Goal: Find contact information: Find contact information

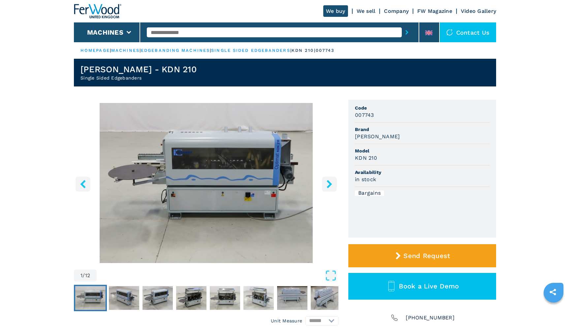
click at [328, 186] on icon "right-button" at bounding box center [329, 184] width 5 height 8
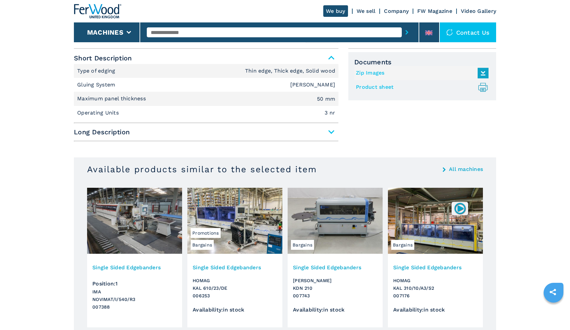
scroll to position [290, 0]
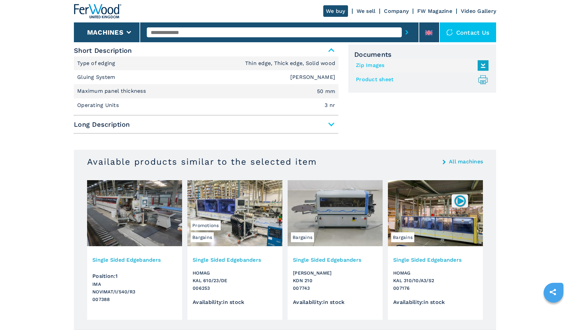
click at [332, 125] on span "Long Description" at bounding box center [206, 124] width 265 height 12
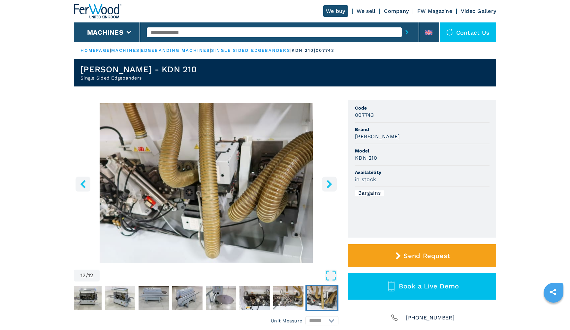
scroll to position [0, 0]
click at [431, 33] on icon at bounding box center [428, 32] width 7 height 1
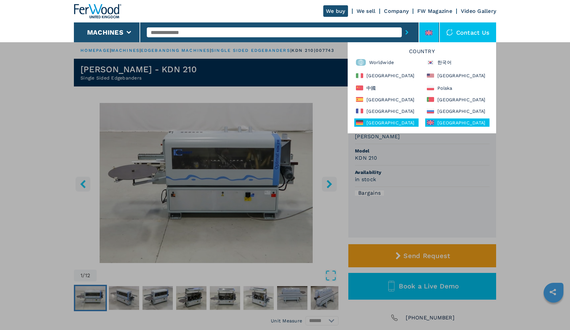
click at [381, 121] on div "Deutschland" at bounding box center [386, 122] width 64 height 8
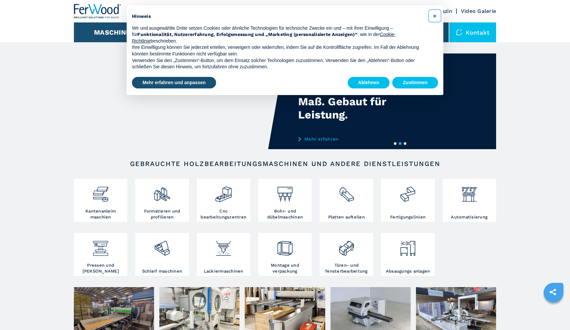
click at [437, 13] on span "×" at bounding box center [435, 16] width 4 height 8
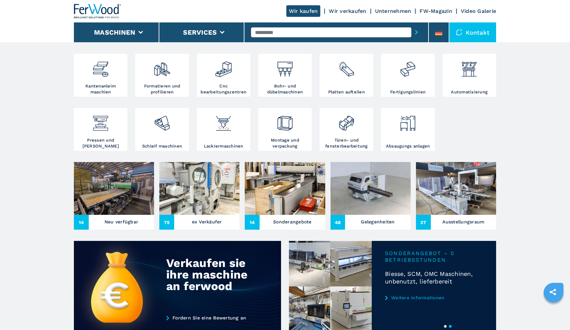
scroll to position [72, 0]
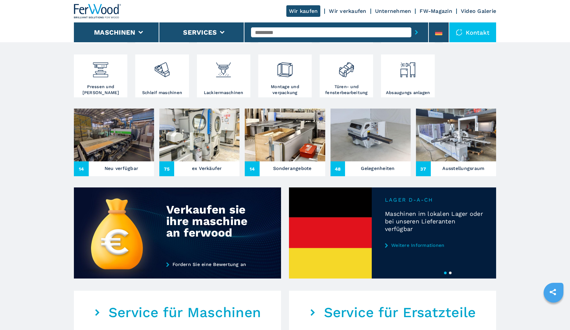
scroll to position [178, 0]
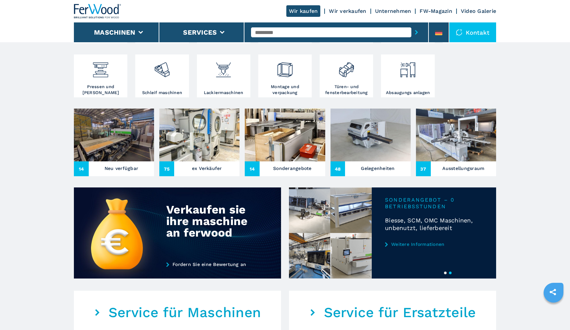
click at [453, 169] on h3 "Ausstellungsraum" at bounding box center [463, 168] width 42 height 9
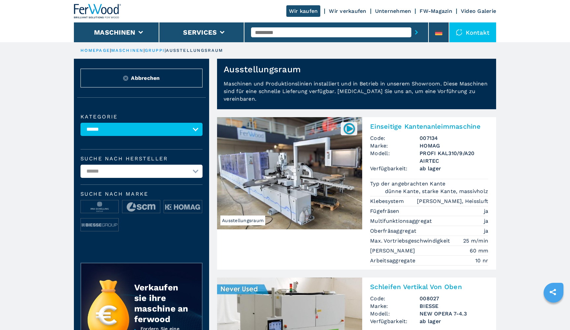
select select "**********"
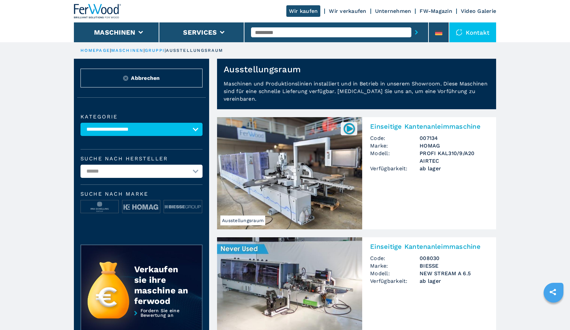
select select "**********"
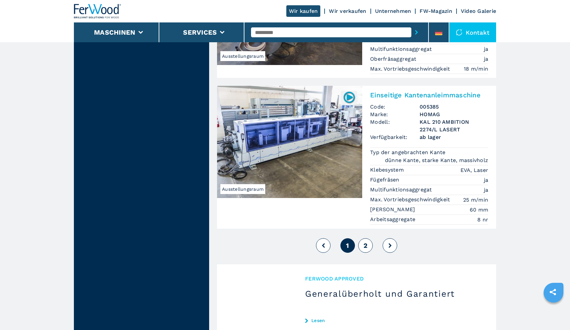
scroll to position [1797, 0]
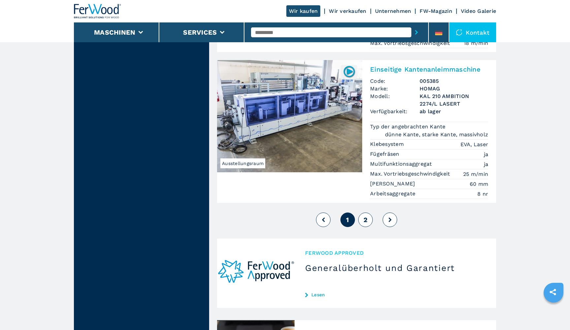
click at [369, 212] on button "2" at bounding box center [365, 219] width 15 height 15
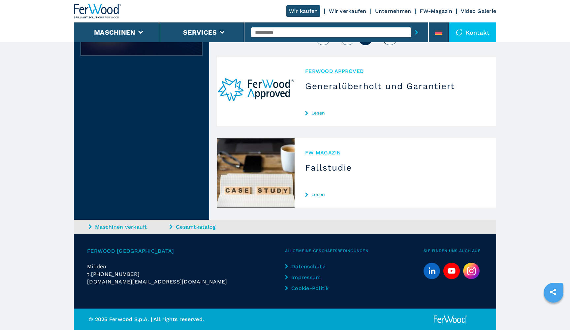
select select
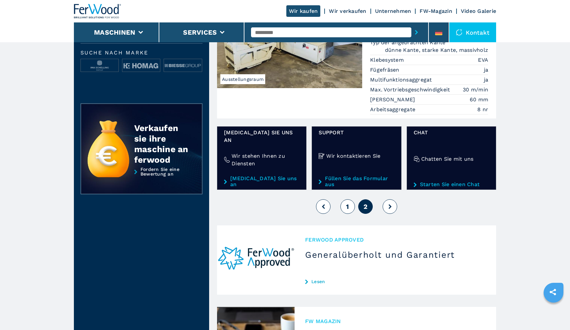
scroll to position [91, 0]
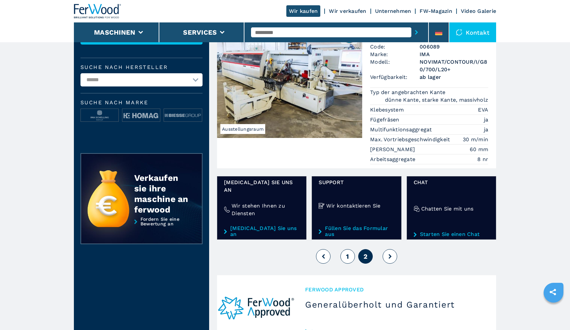
click at [348, 252] on span "1" at bounding box center [347, 256] width 3 height 8
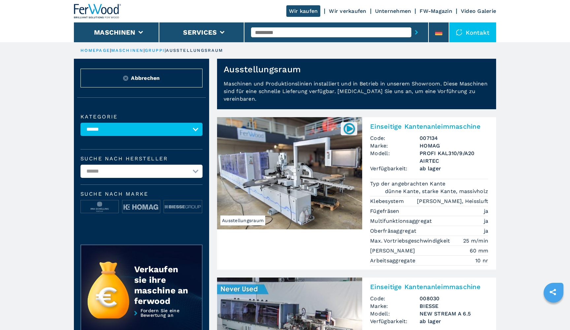
click at [470, 30] on div "Kontakt" at bounding box center [472, 32] width 47 height 20
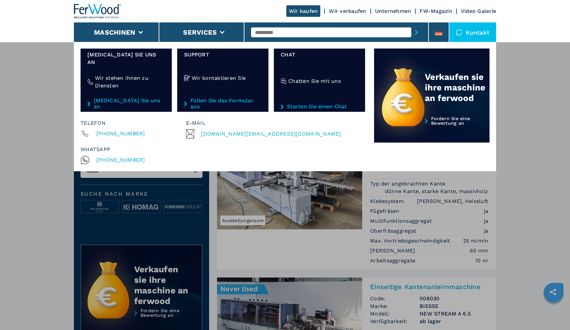
click at [516, 54] on div "Maschinen Kantenanleimmaschinen Formatieren und profilieren Cnc bearbeitungszen…" at bounding box center [285, 207] width 570 height 330
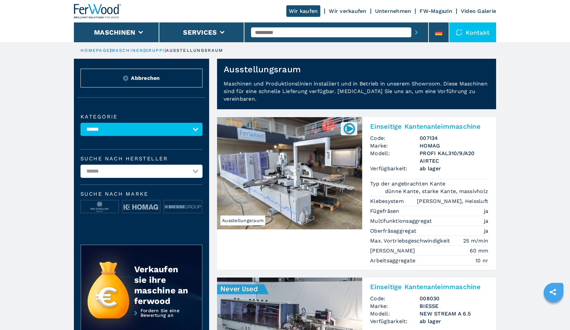
click at [480, 33] on div "Kontakt" at bounding box center [472, 32] width 47 height 20
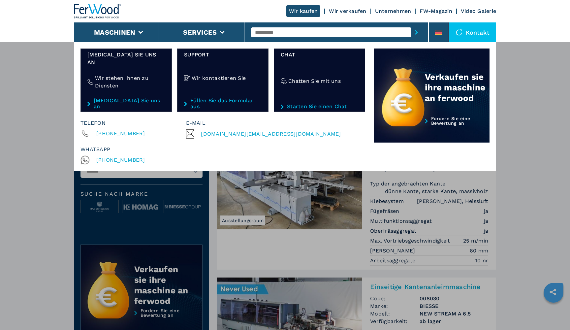
click at [241, 129] on span "sales.de@ferwoodgroup.com" at bounding box center [271, 133] width 140 height 9
